Goal: Task Accomplishment & Management: Use online tool/utility

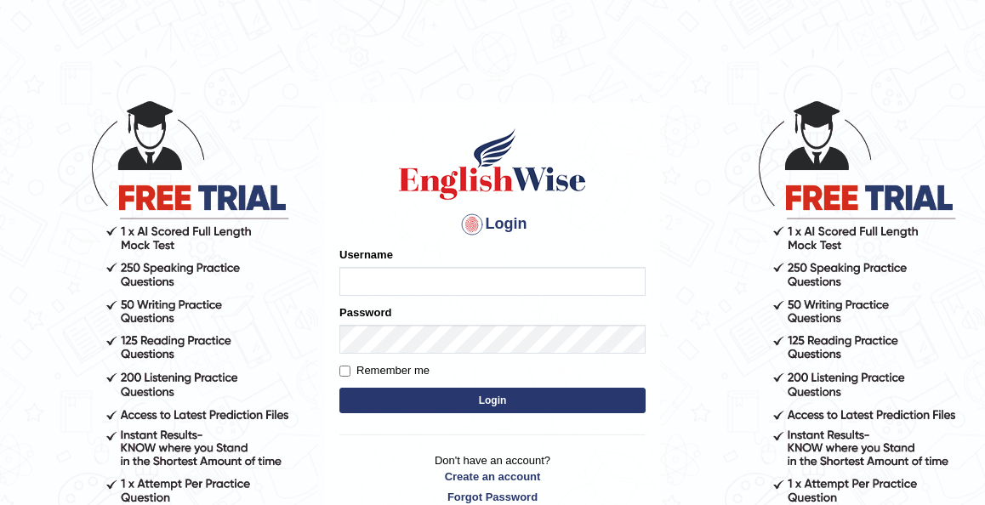
type input "kennyg_"
click at [487, 405] on button "Login" at bounding box center [492, 401] width 306 height 26
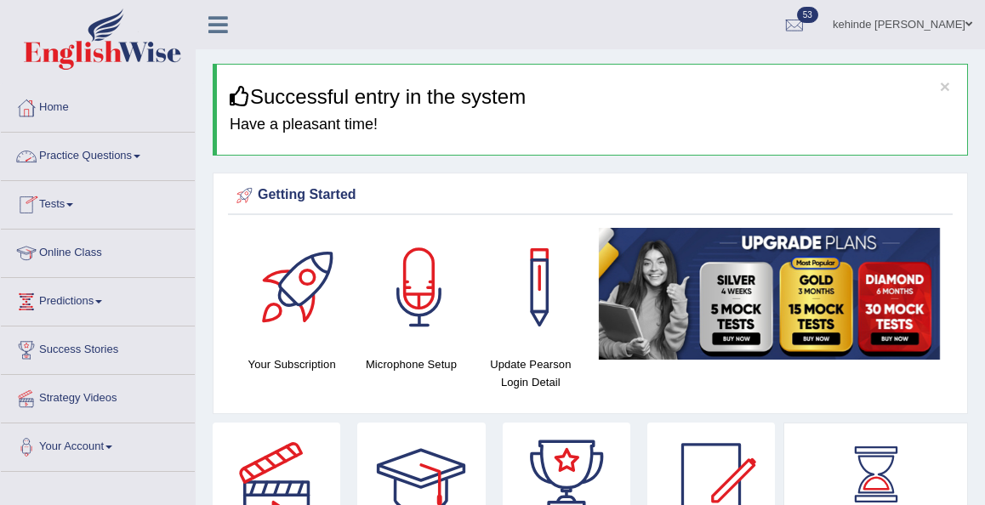
click at [88, 253] on link "Online Class" at bounding box center [98, 251] width 194 height 43
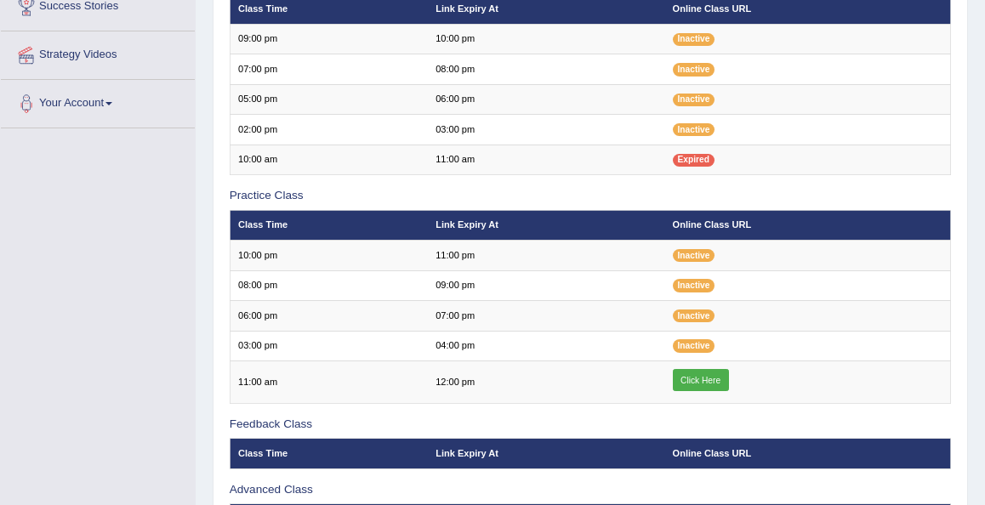
scroll to position [374, 0]
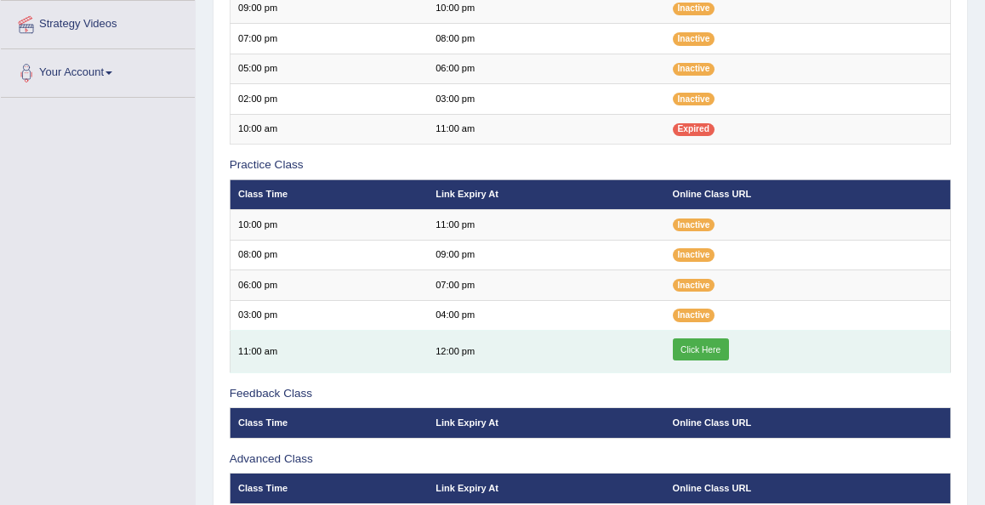
click at [692, 346] on link "Click Here" at bounding box center [701, 350] width 56 height 22
